Goal: Navigation & Orientation: Find specific page/section

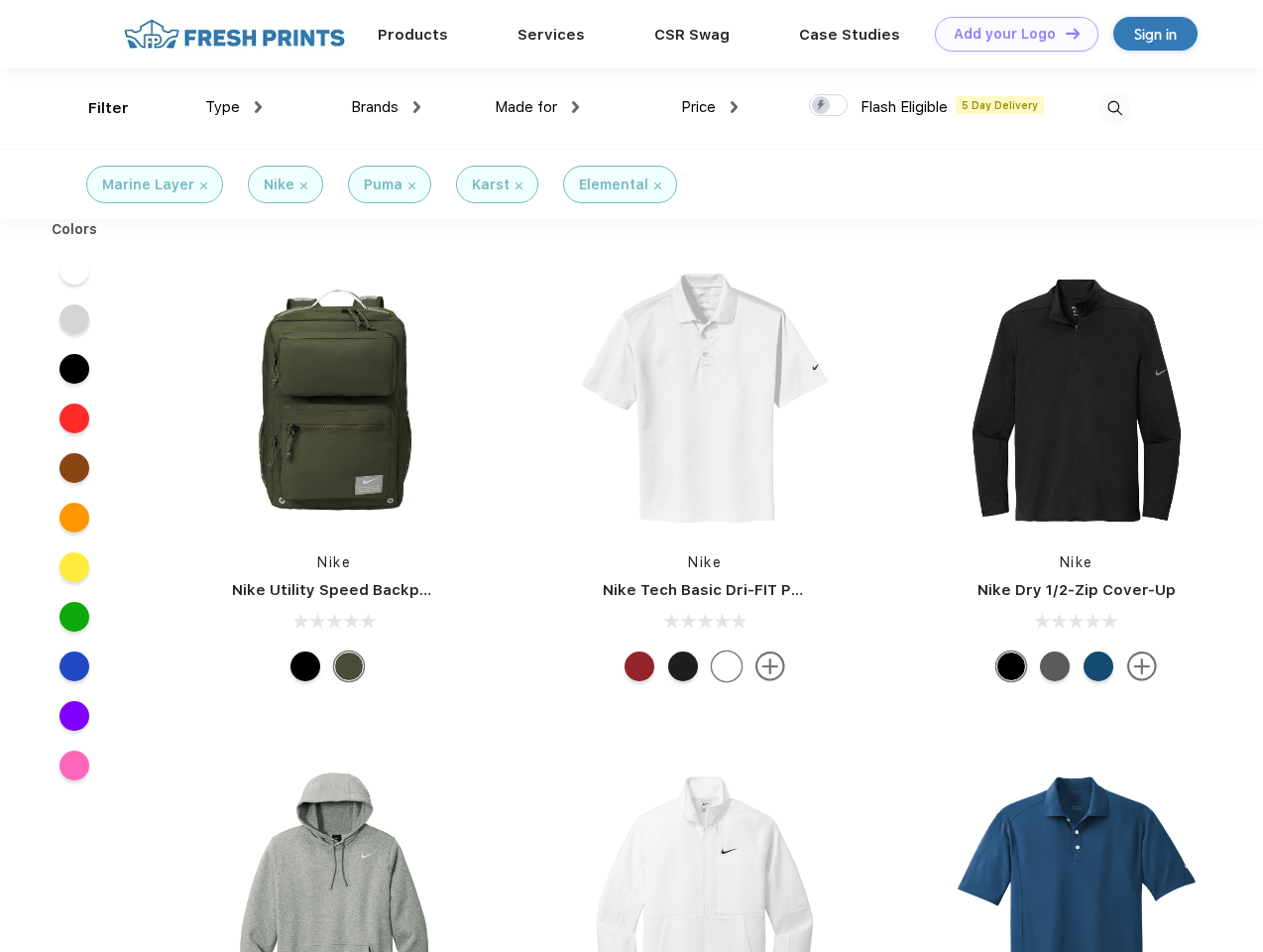
scroll to position [1, 0]
click at [1009, 34] on link "Add your Logo Design Tool" at bounding box center [1017, 34] width 163 height 35
click at [0, 0] on div "Design Tool" at bounding box center [0, 0] width 0 height 0
click at [1064, 33] on link "Add your Logo Design Tool" at bounding box center [1017, 34] width 163 height 35
click at [96, 108] on div "Filter" at bounding box center [109, 109] width 41 height 23
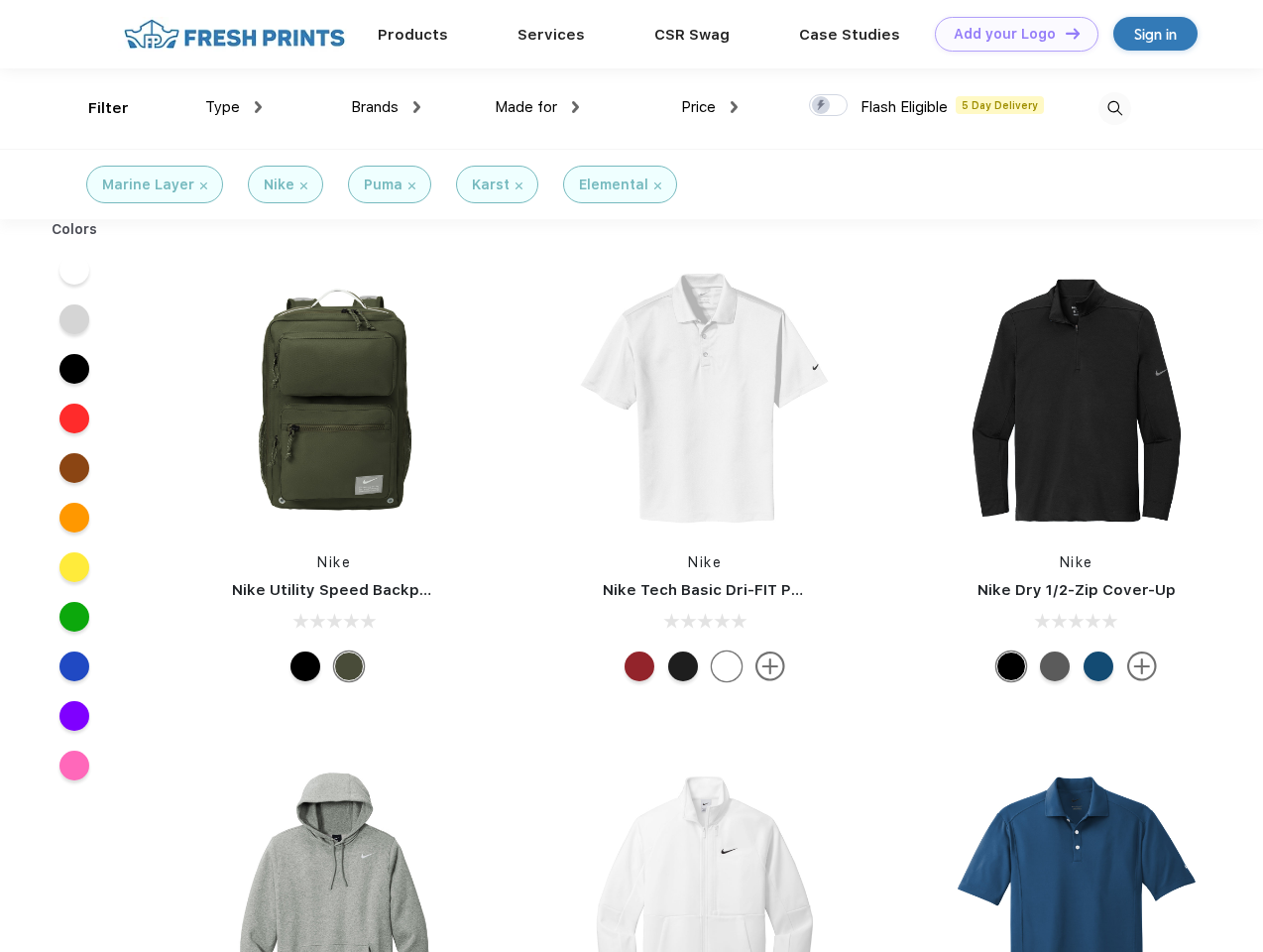
click at [234, 108] on span "Type" at bounding box center [222, 108] width 35 height 18
click at [385, 108] on span "Brands" at bounding box center [375, 108] width 48 height 18
click at [537, 108] on span "Made for" at bounding box center [526, 108] width 63 height 18
click at [710, 108] on span "Price" at bounding box center [698, 108] width 35 height 18
click at [829, 107] on div at bounding box center [828, 106] width 39 height 22
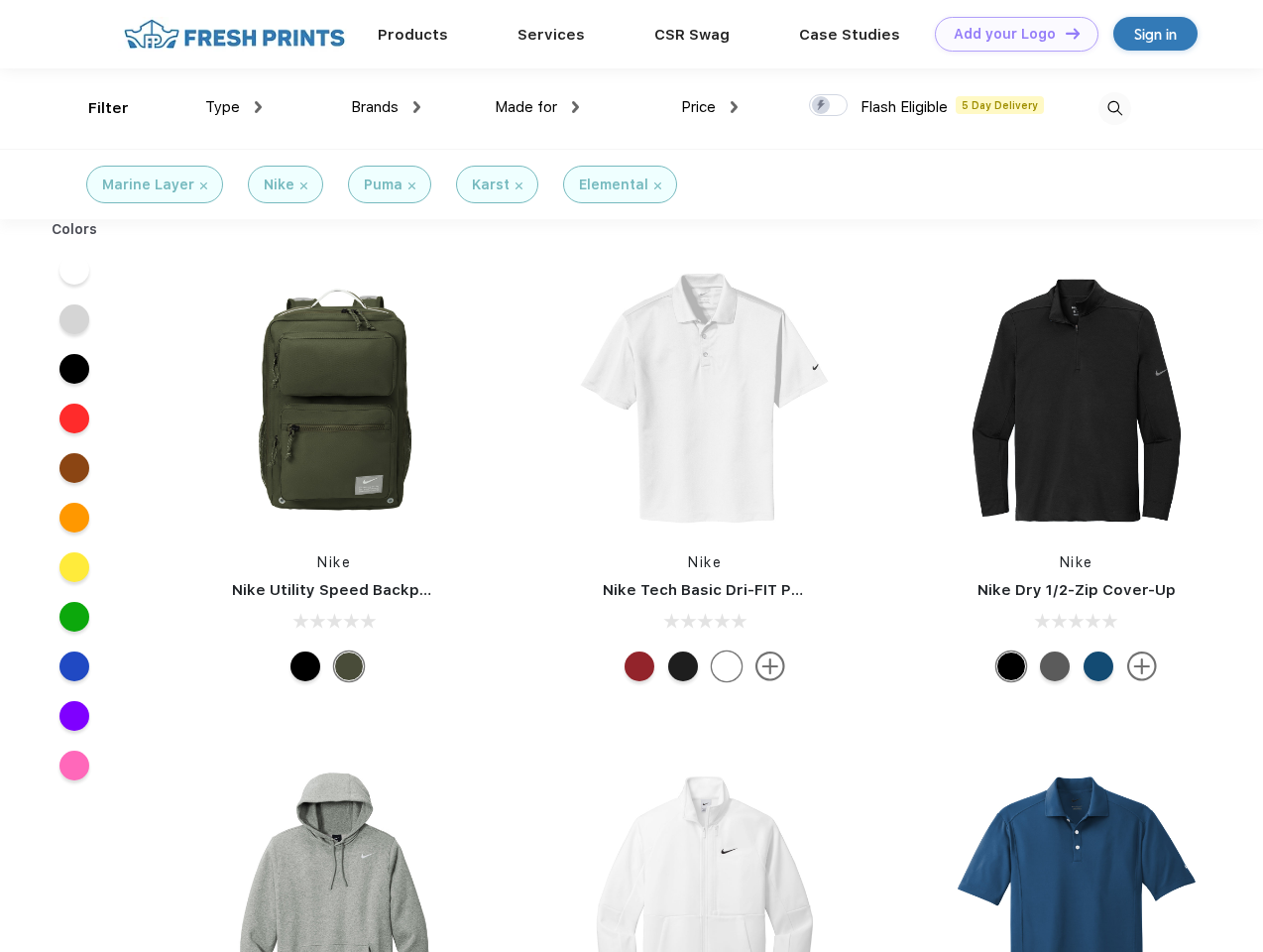
click at [822, 107] on input "checkbox" at bounding box center [815, 100] width 13 height 13
click at [1115, 108] on img at bounding box center [1115, 109] width 33 height 33
